Goal: Task Accomplishment & Management: Manage account settings

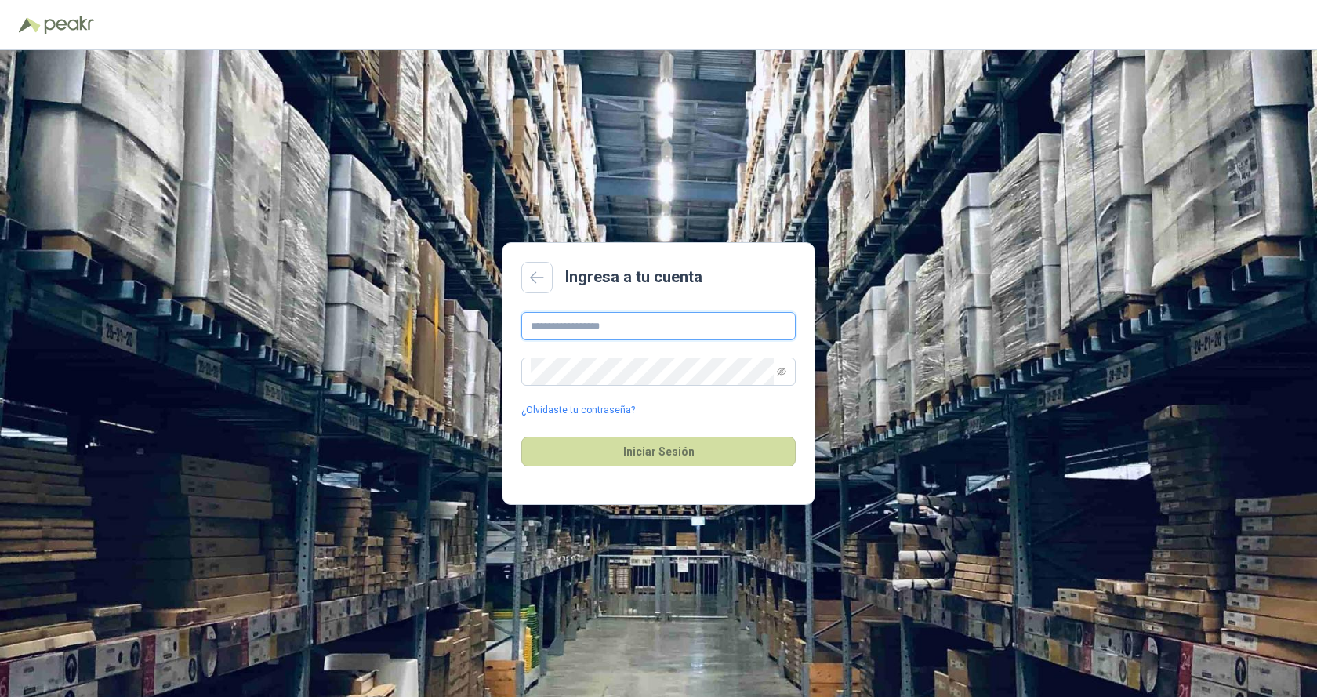
click at [560, 329] on input "text" at bounding box center [658, 326] width 274 height 28
type input "**********"
click at [679, 455] on button "Iniciar Sesión" at bounding box center [658, 452] width 274 height 30
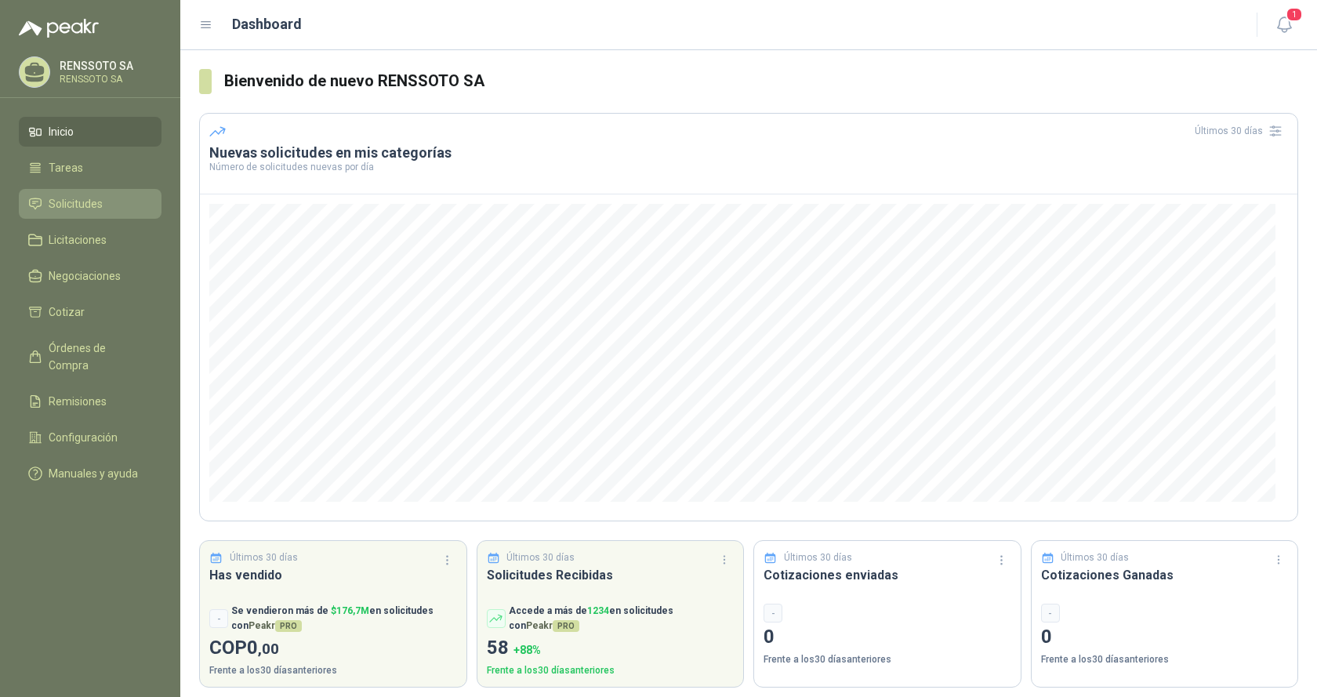
click at [66, 200] on span "Solicitudes" at bounding box center [76, 203] width 54 height 17
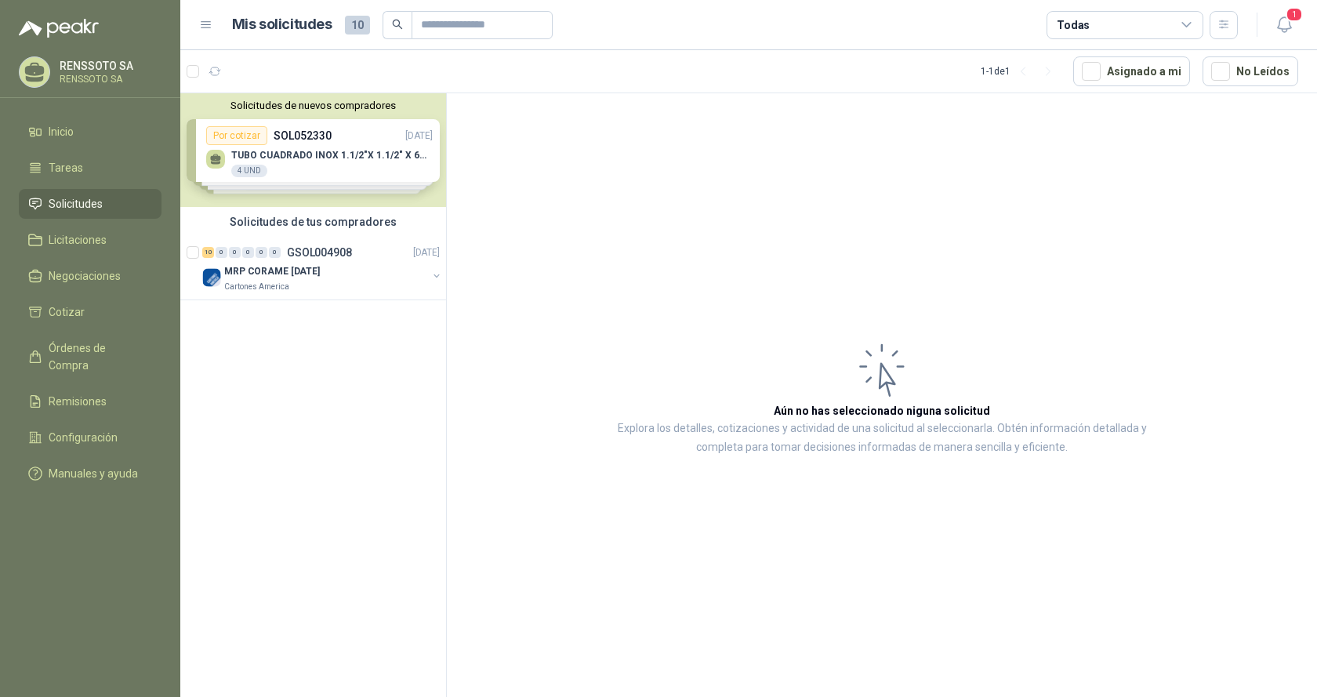
click at [295, 220] on div "Solicitudes de tus compradores" at bounding box center [313, 222] width 266 height 30
click at [270, 273] on p "MRP CORAME [DATE]" at bounding box center [272, 271] width 96 height 15
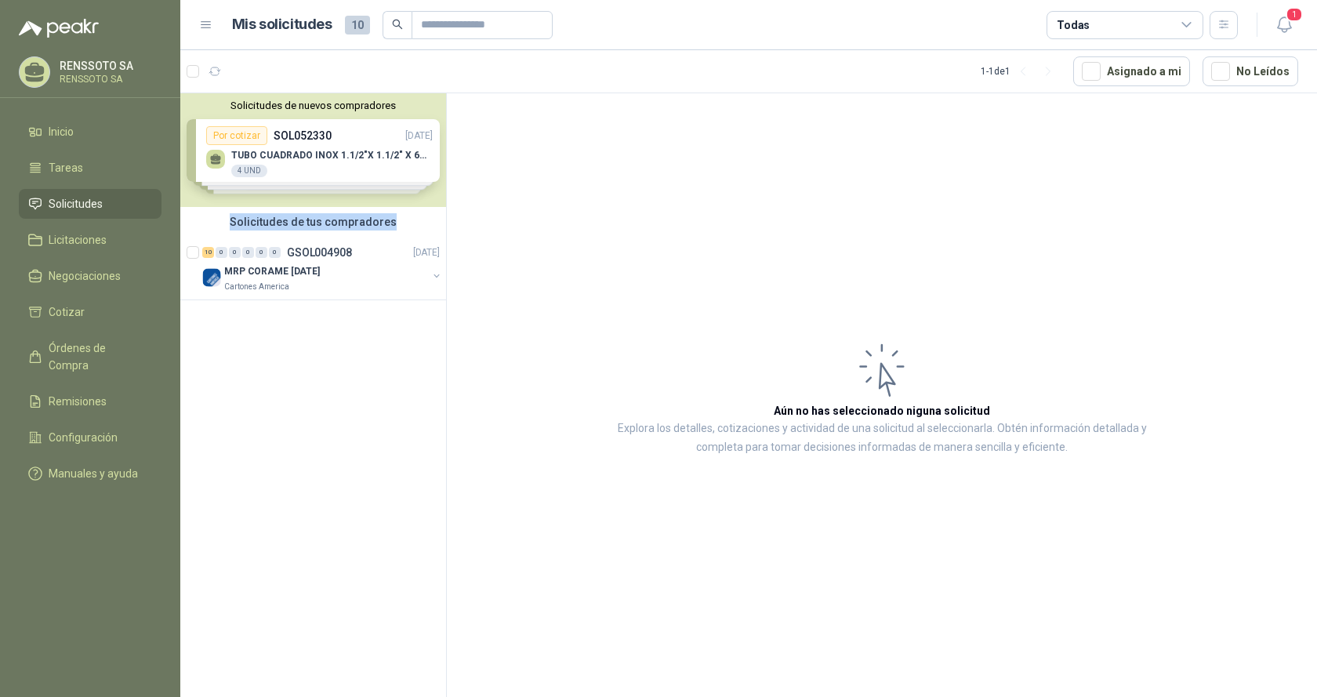
click at [306, 223] on div "Solicitudes de tus compradores" at bounding box center [313, 222] width 266 height 30
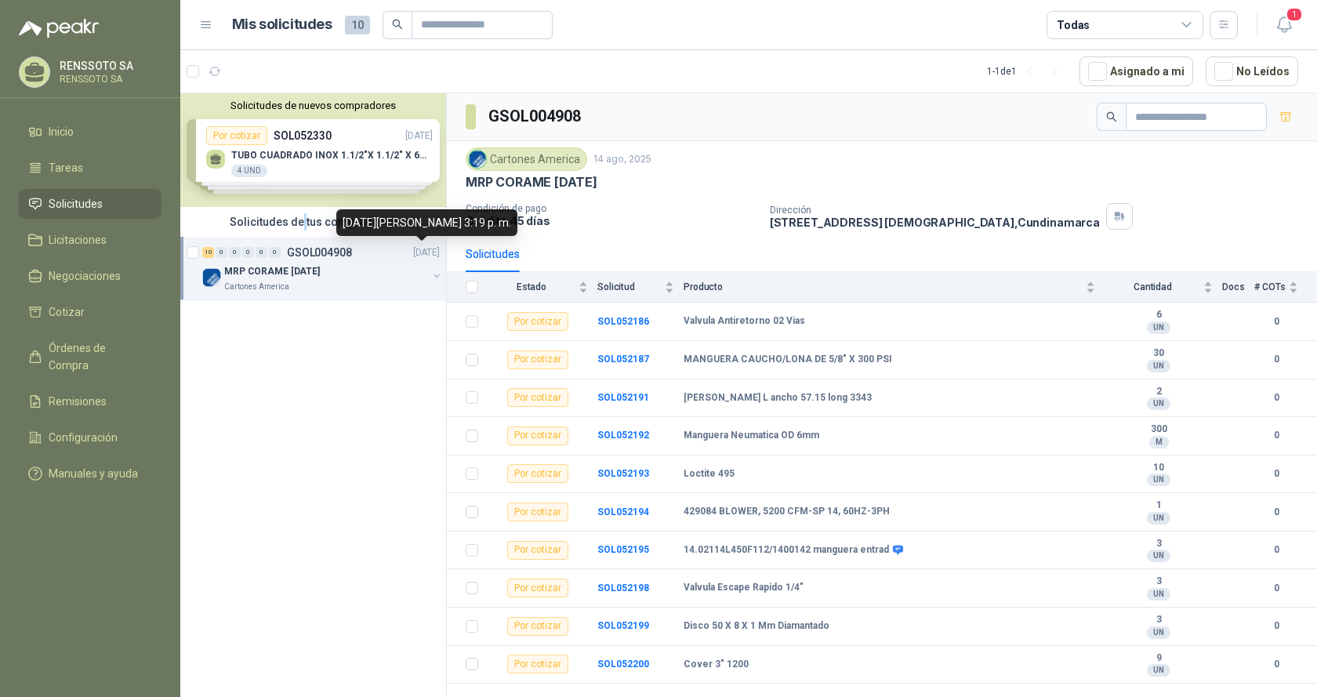
click at [429, 252] on p "[DATE]" at bounding box center [426, 252] width 27 height 15
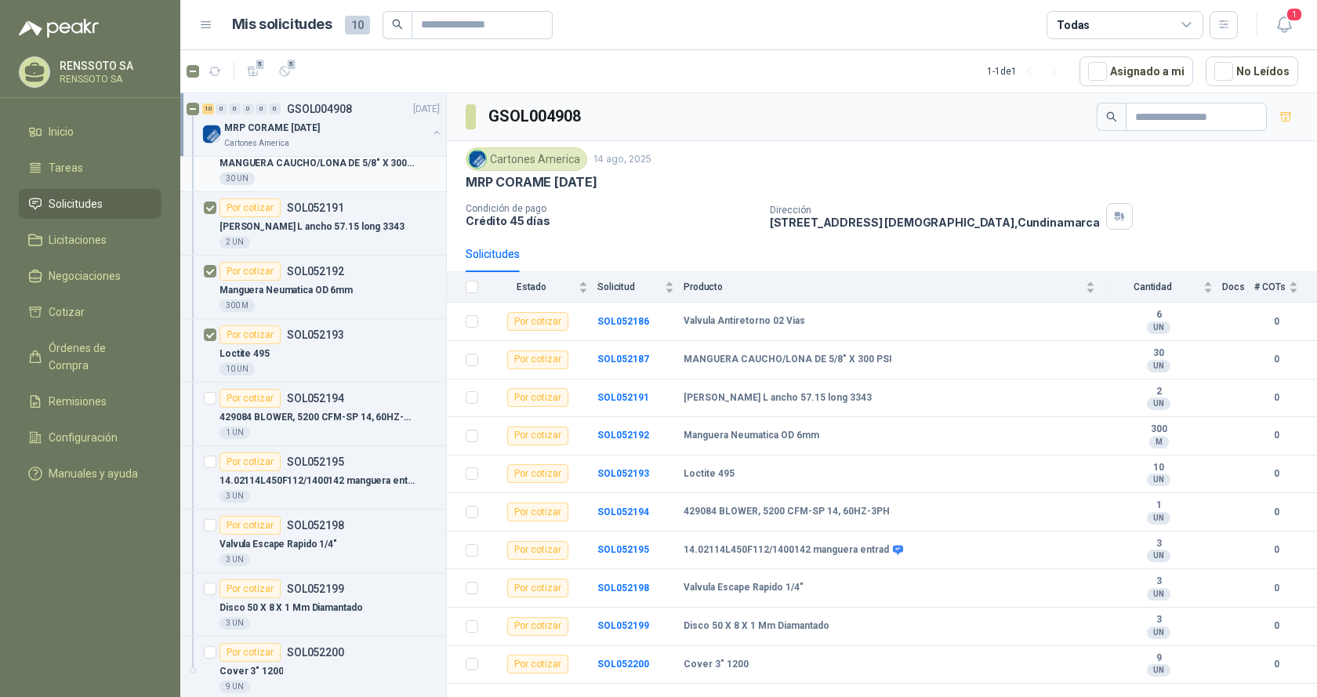
scroll to position [255, 0]
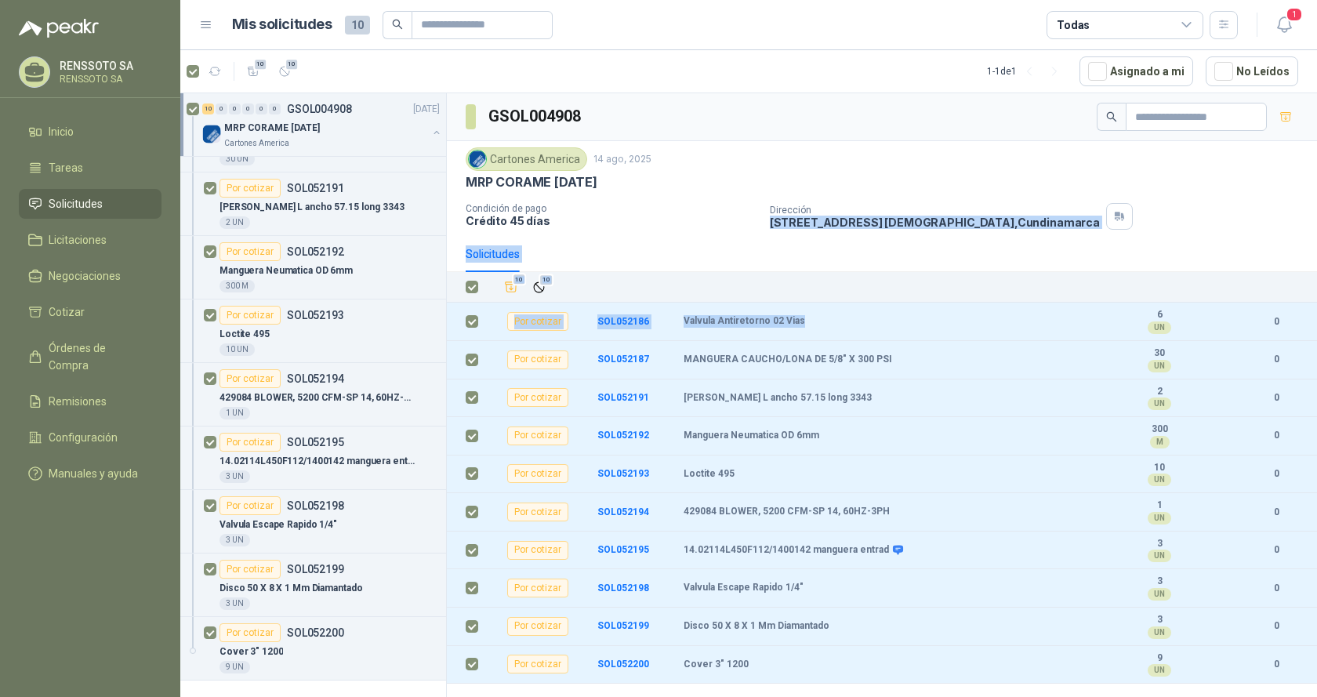
drag, startPoint x: 1000, startPoint y: 336, endPoint x: 1009, endPoint y: 198, distance: 138.3
click at [1009, 198] on div "GSOL004908 Cartones America [DATE] MRP CORAME [DATE] Condición de pago Crédito …" at bounding box center [882, 388] width 870 height 590
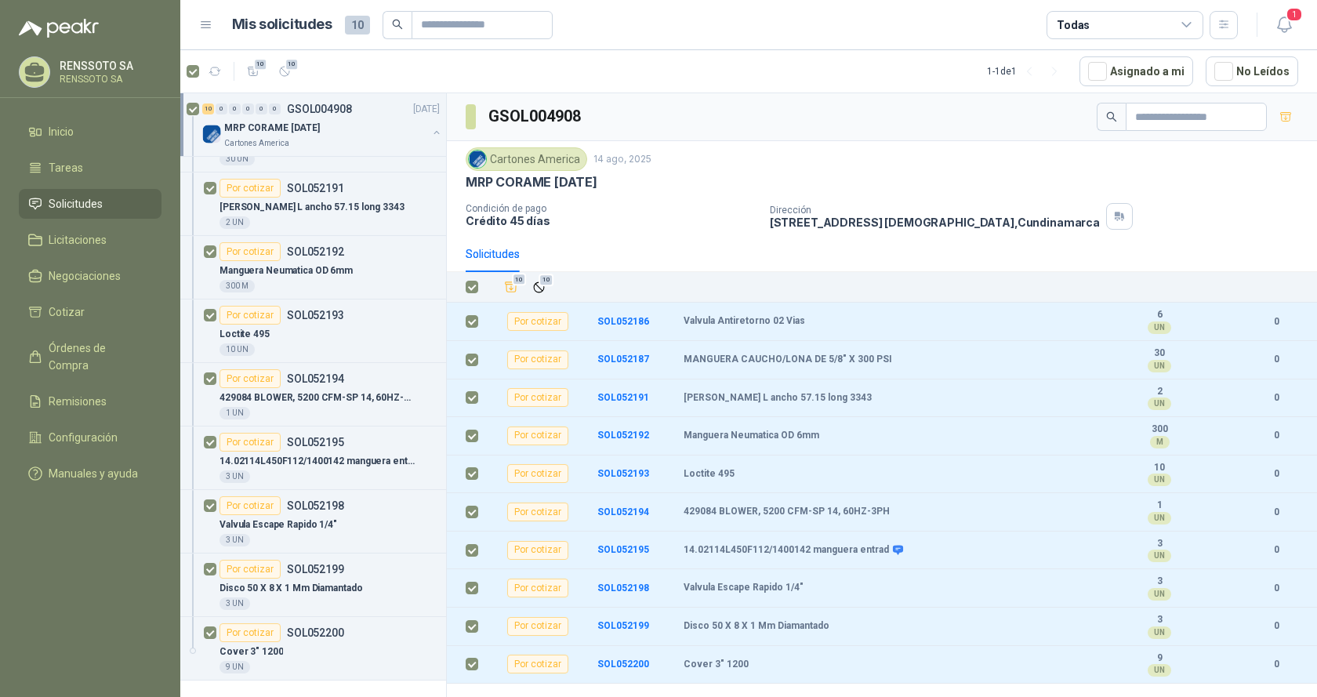
click at [727, 89] on article "10 10 1 - 1 de 1 Asignado a mi No Leídos" at bounding box center [748, 71] width 1136 height 42
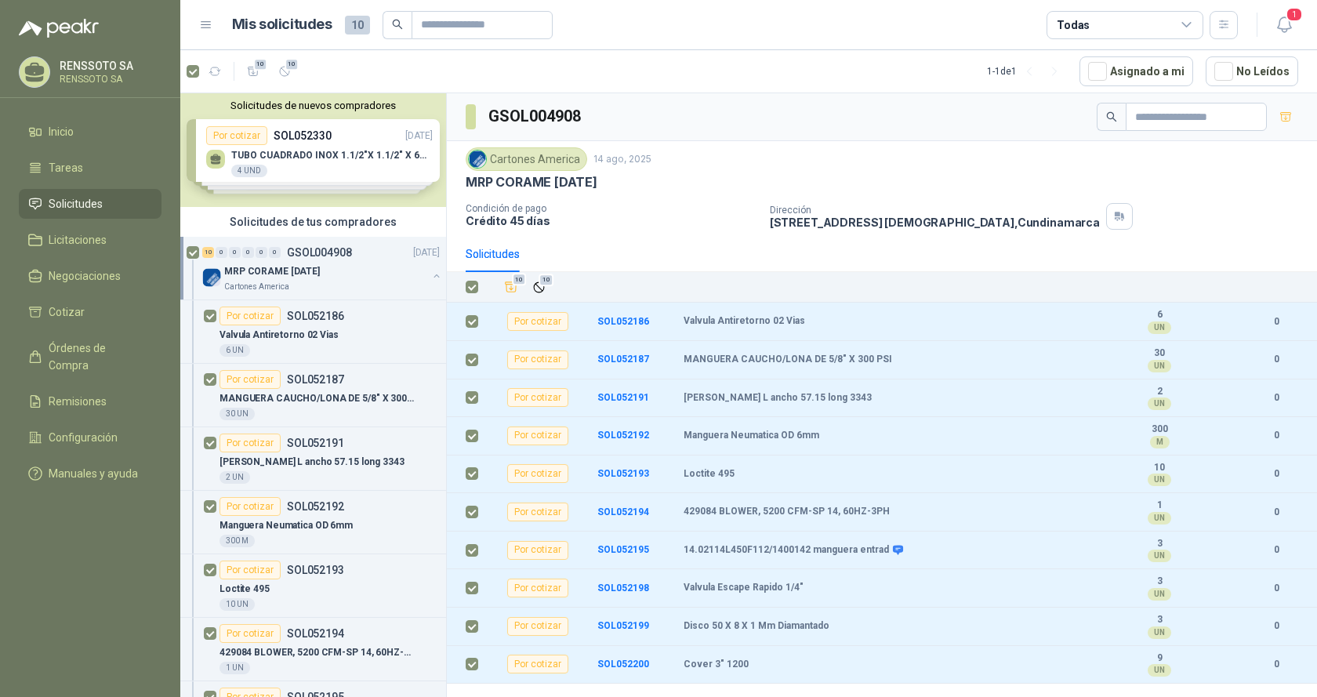
click at [315, 161] on div "Solicitudes de nuevos compradores Por cotizar SOL052330 [DATE] TUBO CUADRADO IN…" at bounding box center [313, 150] width 266 height 114
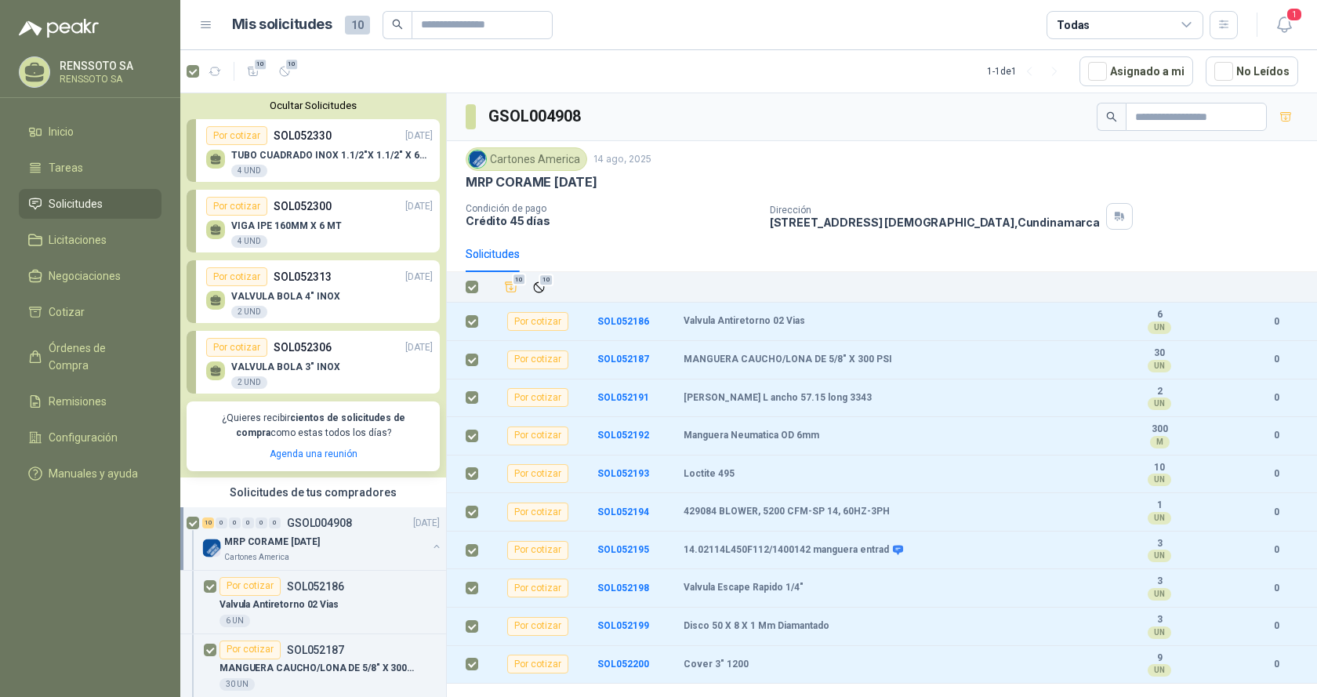
drag, startPoint x: 972, startPoint y: 242, endPoint x: 988, endPoint y: 264, distance: 27.4
click at [988, 264] on div "Solicitudes" at bounding box center [882, 254] width 832 height 36
click at [984, 317] on td "Valvula Antiretorno 02 Vias" at bounding box center [894, 322] width 422 height 38
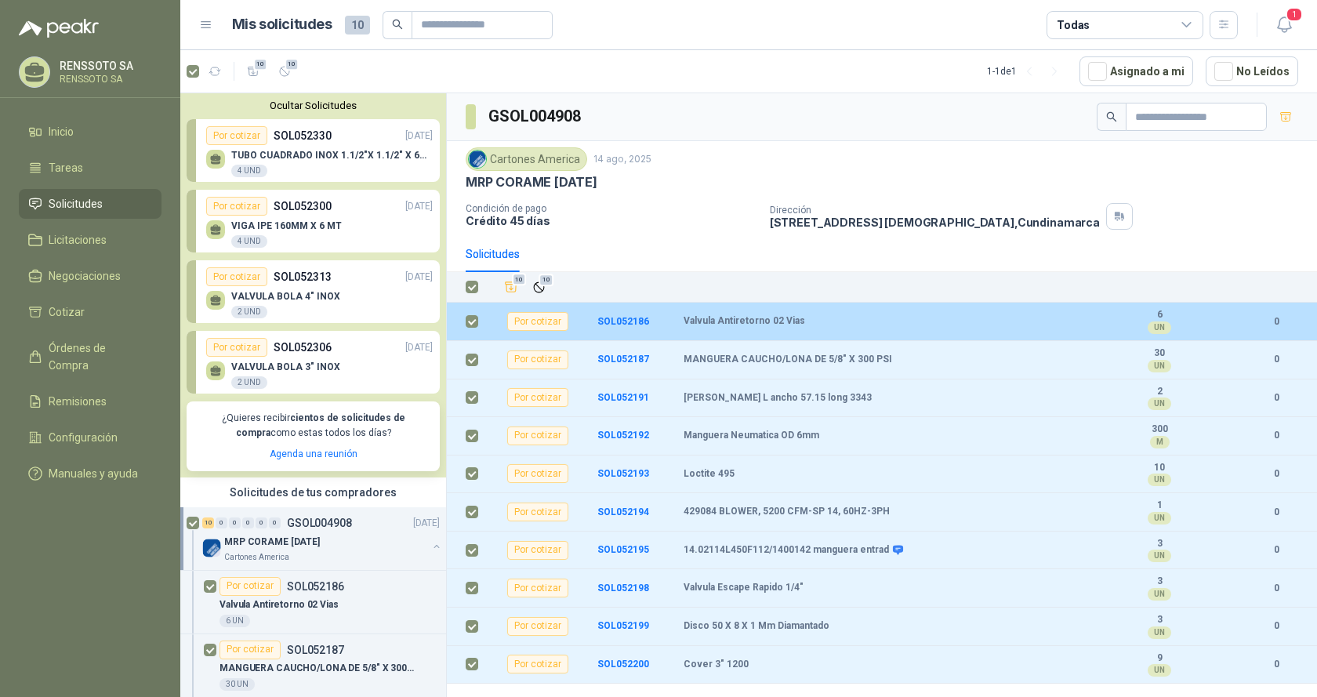
click at [977, 317] on div "Valvula Antiretorno 02 Vias" at bounding box center [889, 321] width 412 height 13
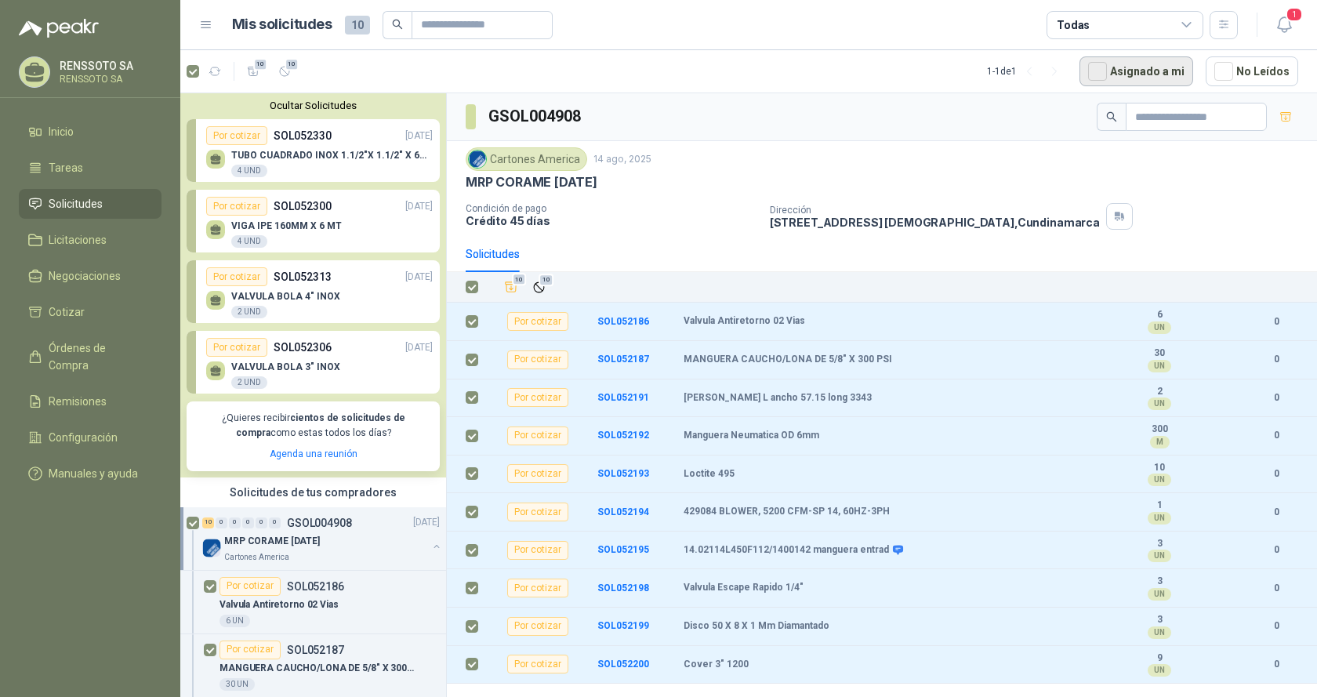
click at [1168, 69] on button "Asignado a mi" at bounding box center [1136, 71] width 114 height 30
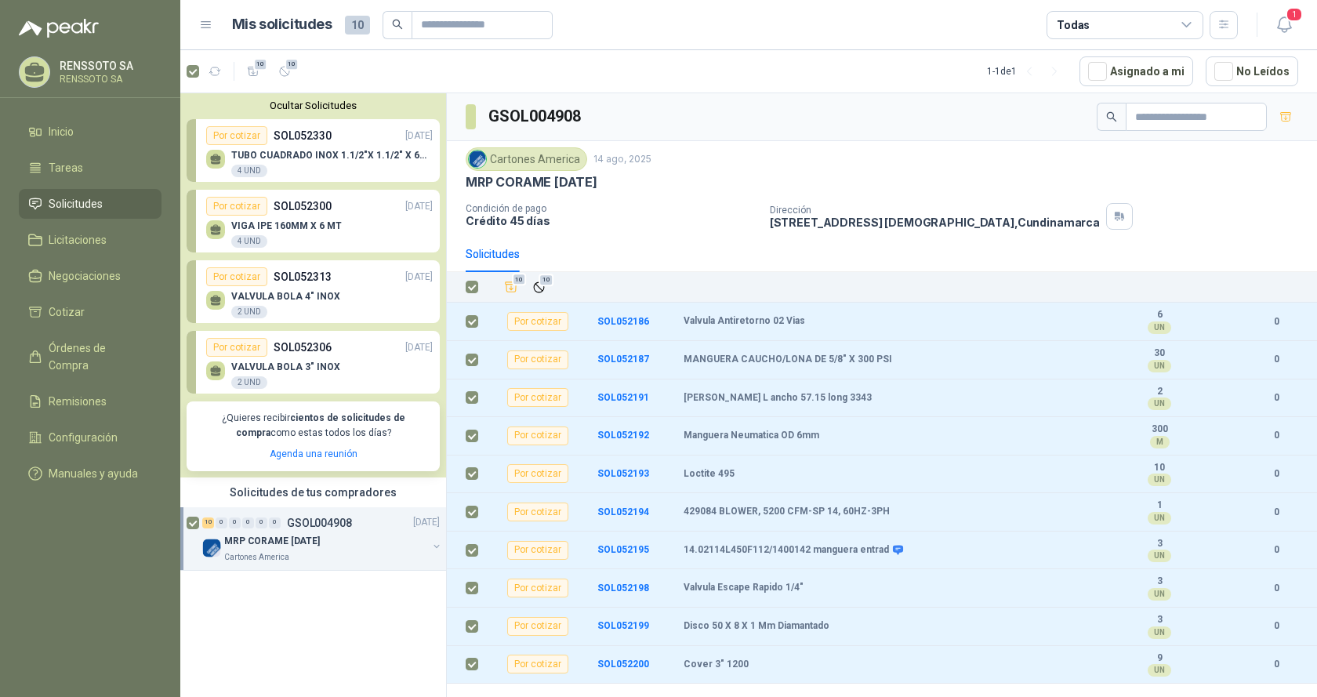
click at [490, 255] on div "Solicitudes" at bounding box center [493, 253] width 54 height 17
click at [512, 291] on icon "Añadir" at bounding box center [511, 287] width 14 height 14
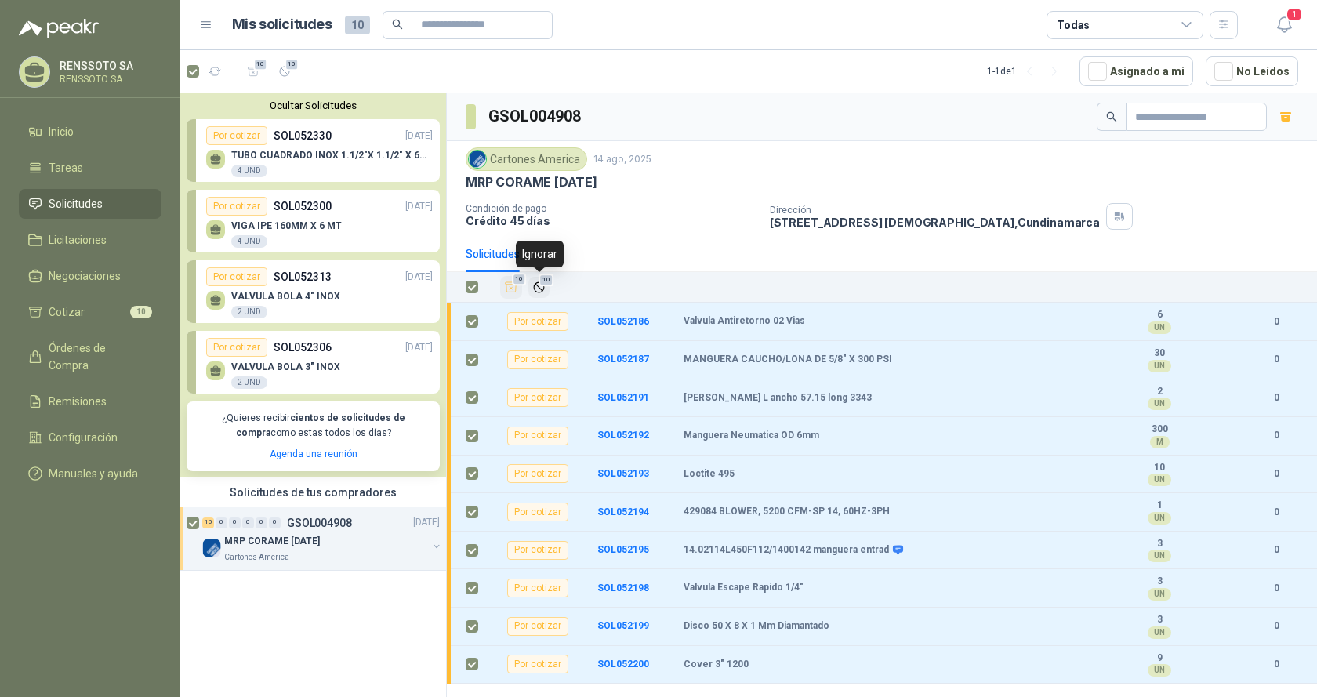
click at [545, 281] on span "10" at bounding box center [545, 280] width 15 height 13
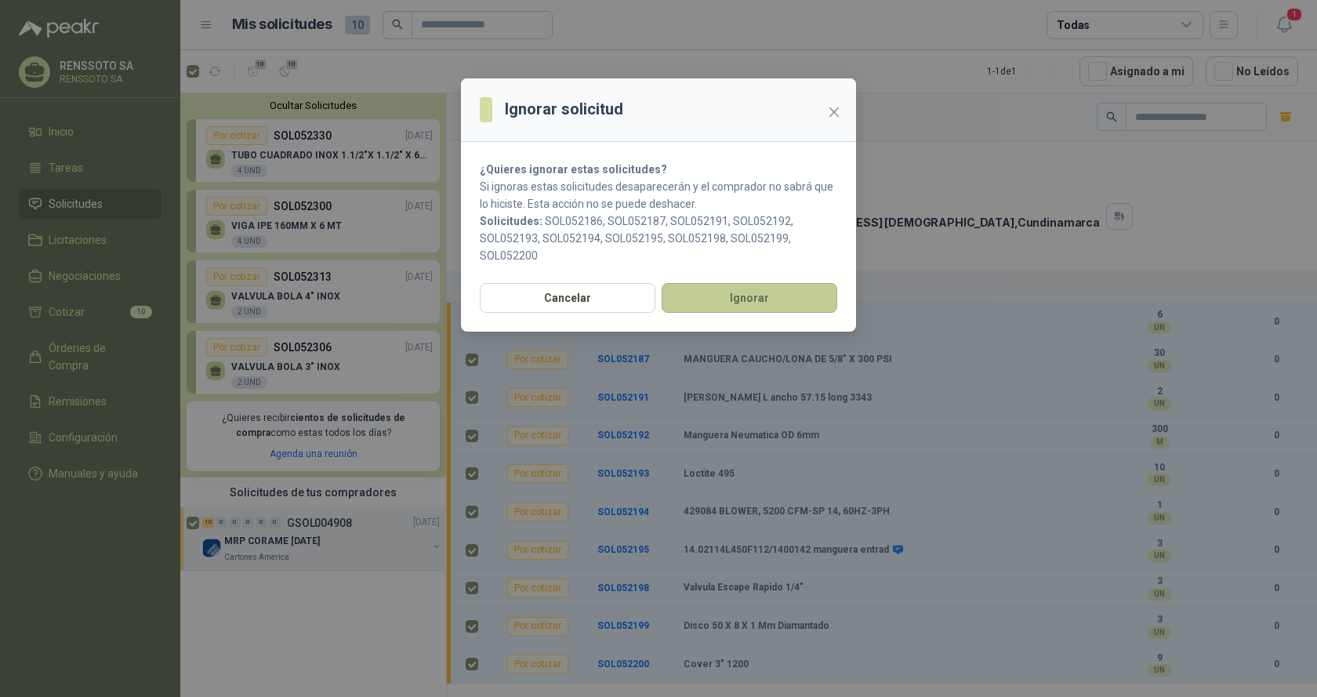
click at [744, 296] on button "Ignorar" at bounding box center [749, 298] width 176 height 30
